Goal: Task Accomplishment & Management: Use online tool/utility

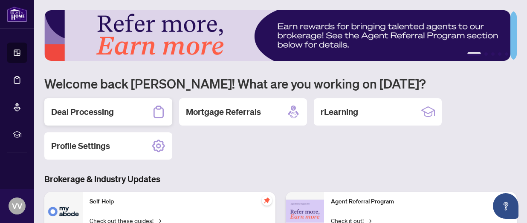
click at [99, 110] on h2 "Deal Processing" at bounding box center [82, 112] width 63 height 12
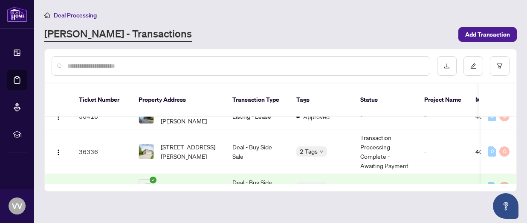
scroll to position [130, 0]
